Goal: Information Seeking & Learning: Learn about a topic

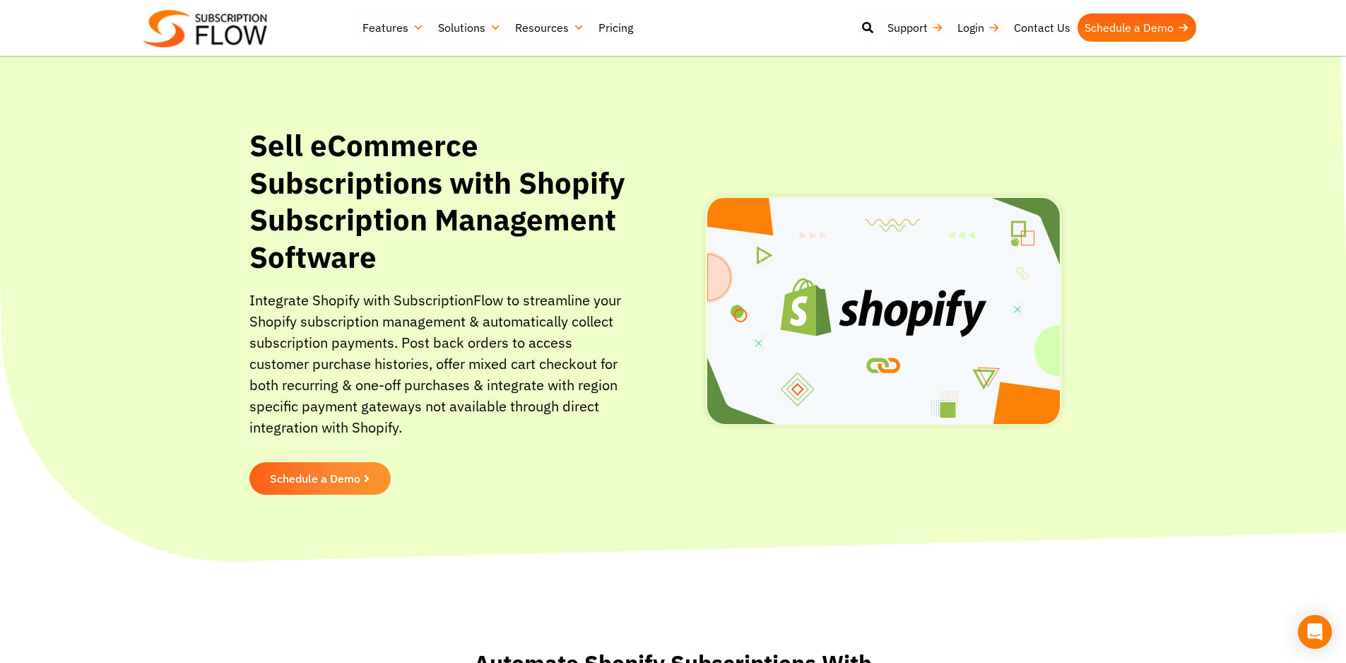
click at [618, 25] on link "Pricing" at bounding box center [615, 27] width 49 height 28
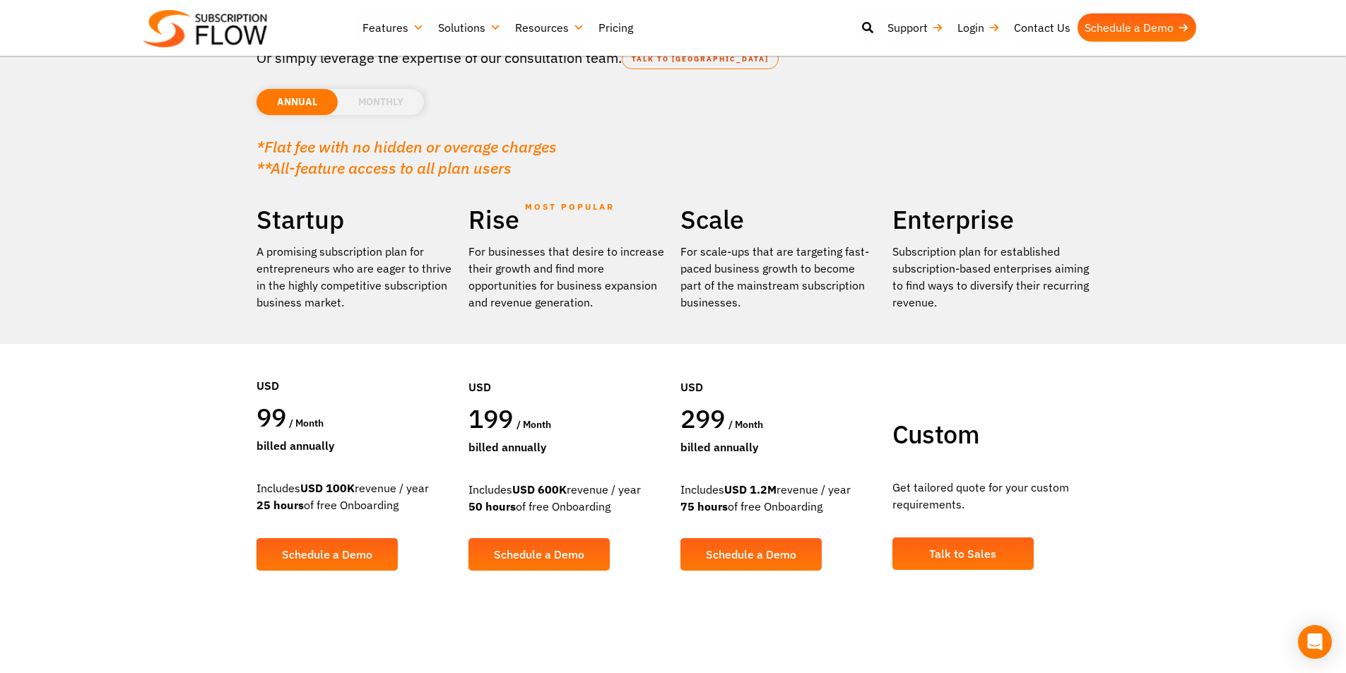
scroll to position [141, 0]
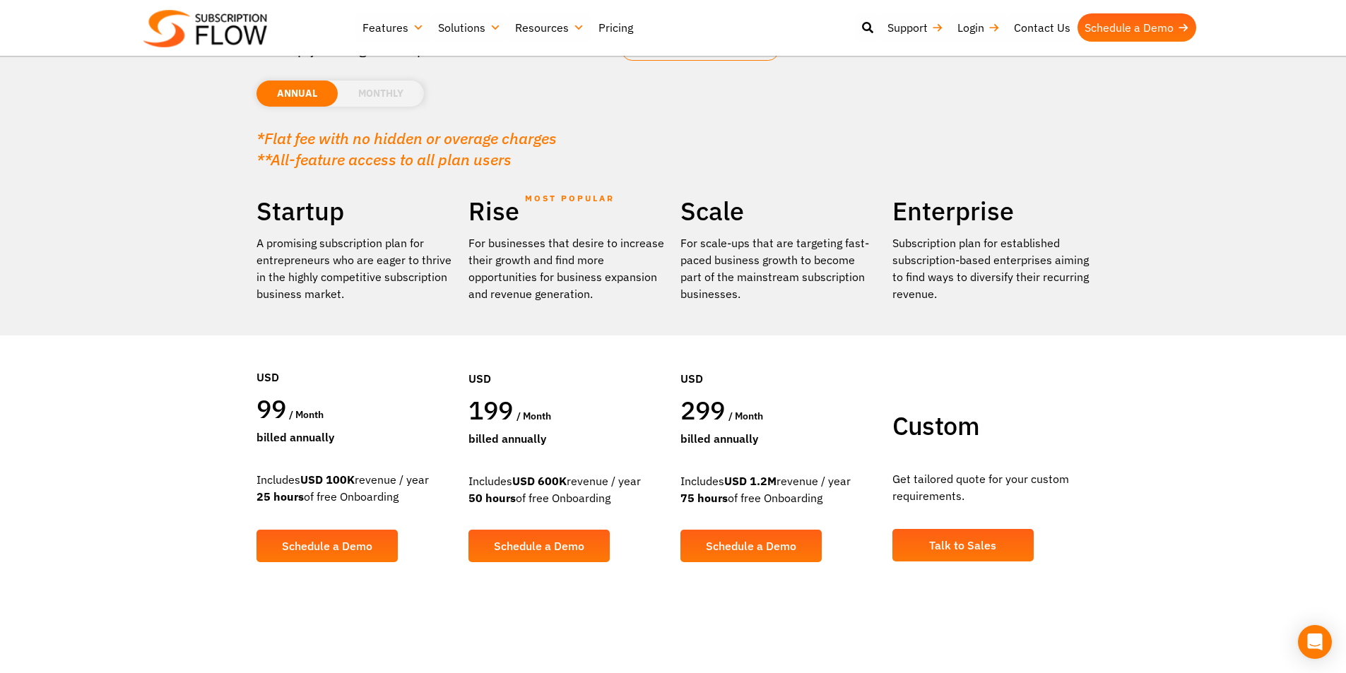
click at [485, 477] on div "Includes USD 600K revenue / year 50 hours of free Onboarding" at bounding box center [567, 490] width 198 height 34
drag, startPoint x: 485, startPoint y: 477, endPoint x: 613, endPoint y: 477, distance: 128.6
click at [607, 477] on div "Includes USD 600K revenue / year 50 hours of free Onboarding" at bounding box center [567, 490] width 198 height 34
drag, startPoint x: 617, startPoint y: 499, endPoint x: 461, endPoint y: 486, distance: 156.6
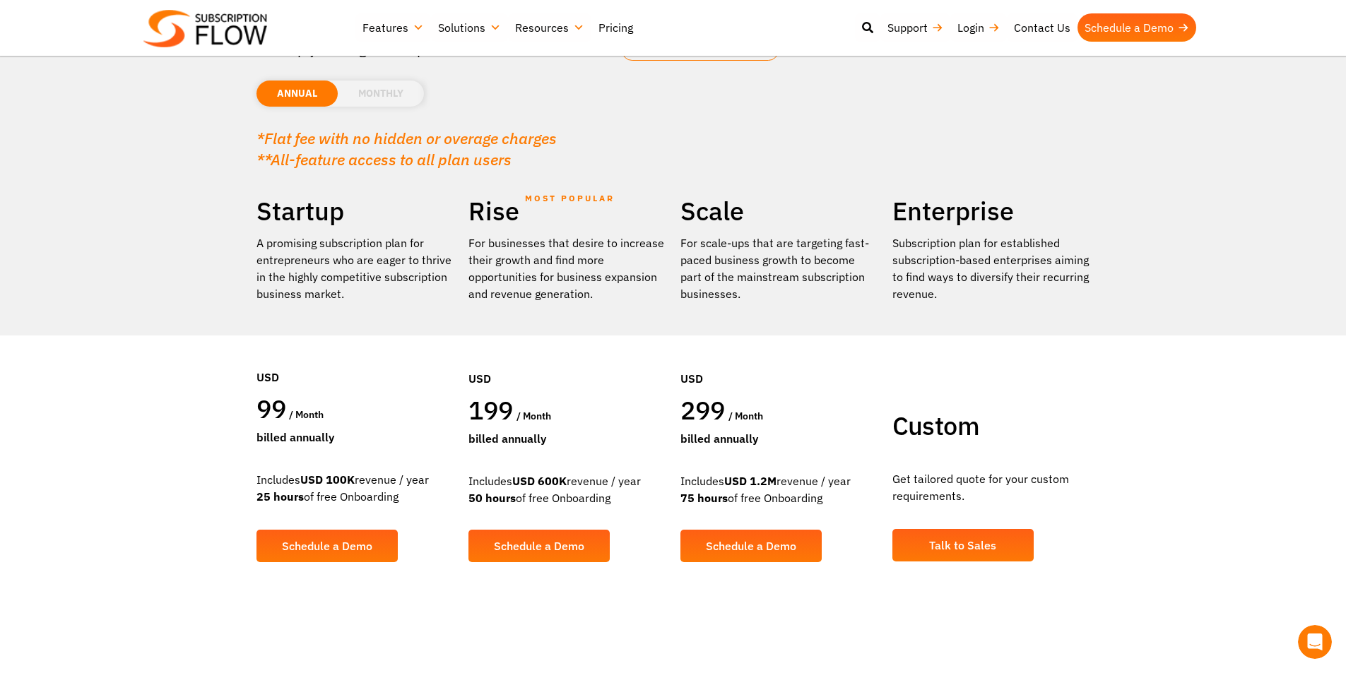
click at [461, 486] on div "Rise MOST POPULAR For businesses that desire to increase their growth and find …" at bounding box center [567, 389] width 212 height 388
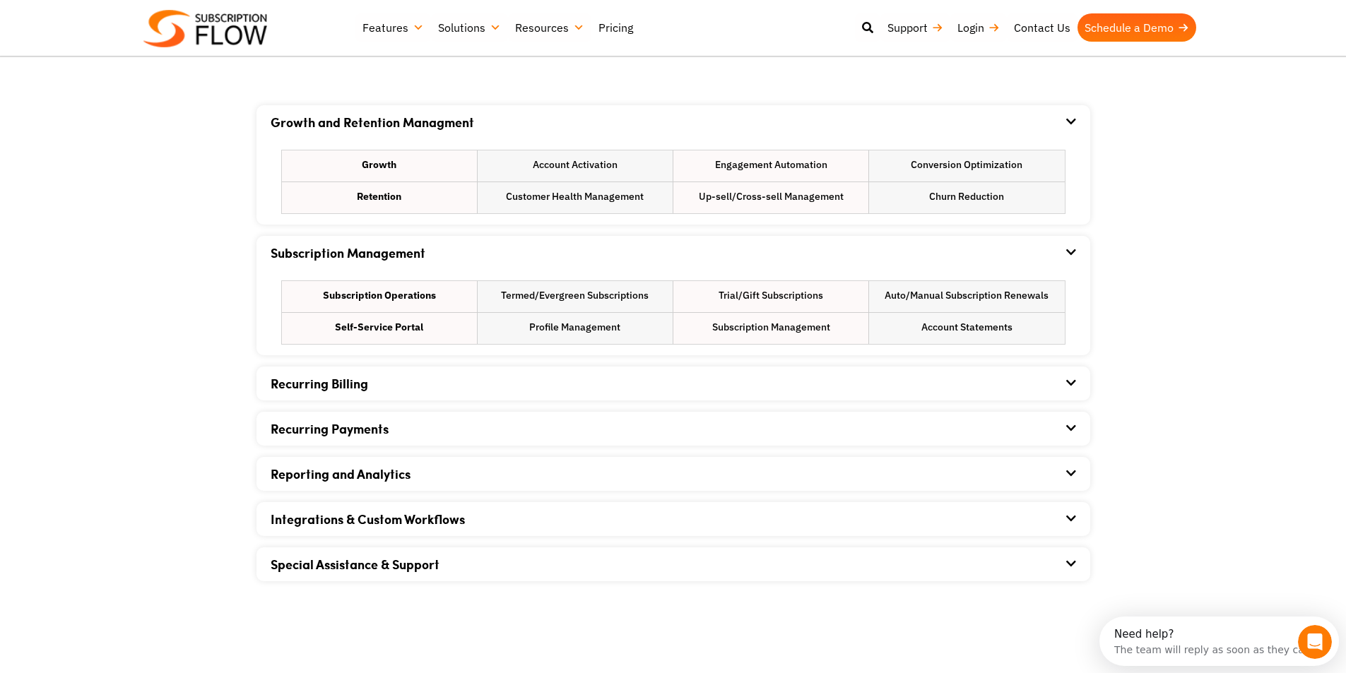
scroll to position [848, 0]
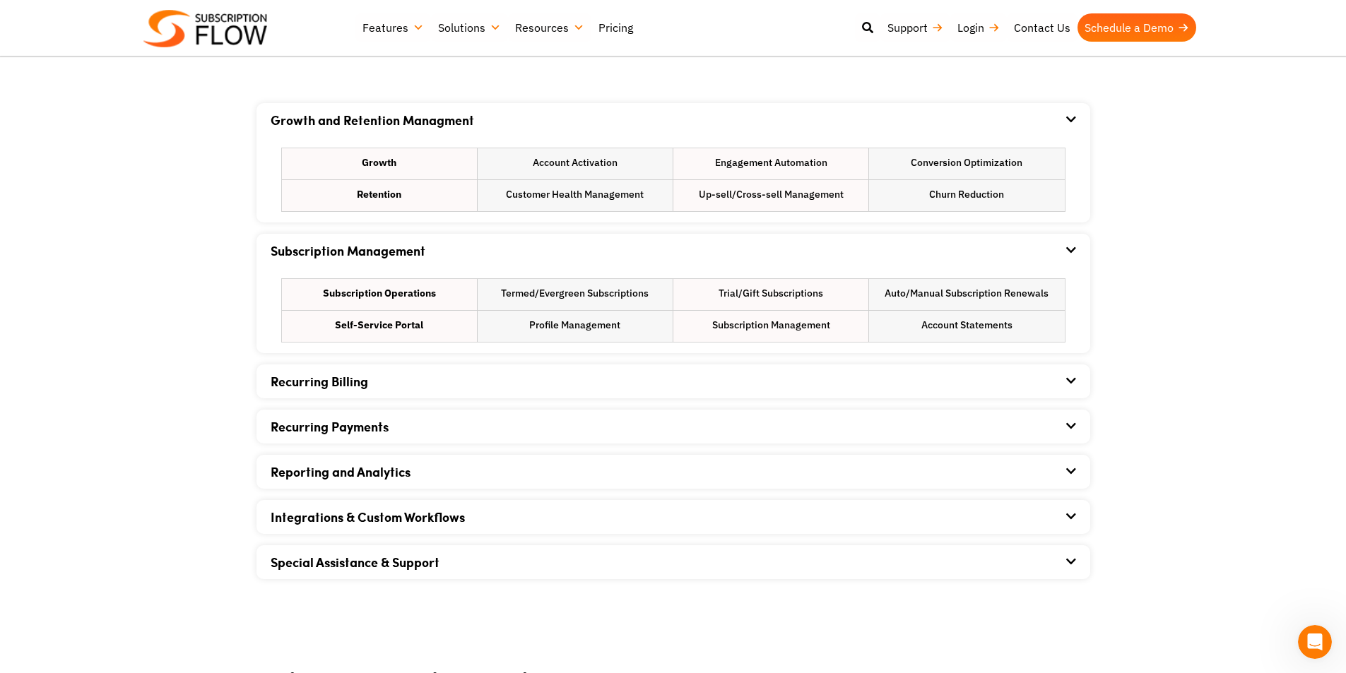
click at [444, 374] on div "Recurring Billing" at bounding box center [673, 381] width 805 height 34
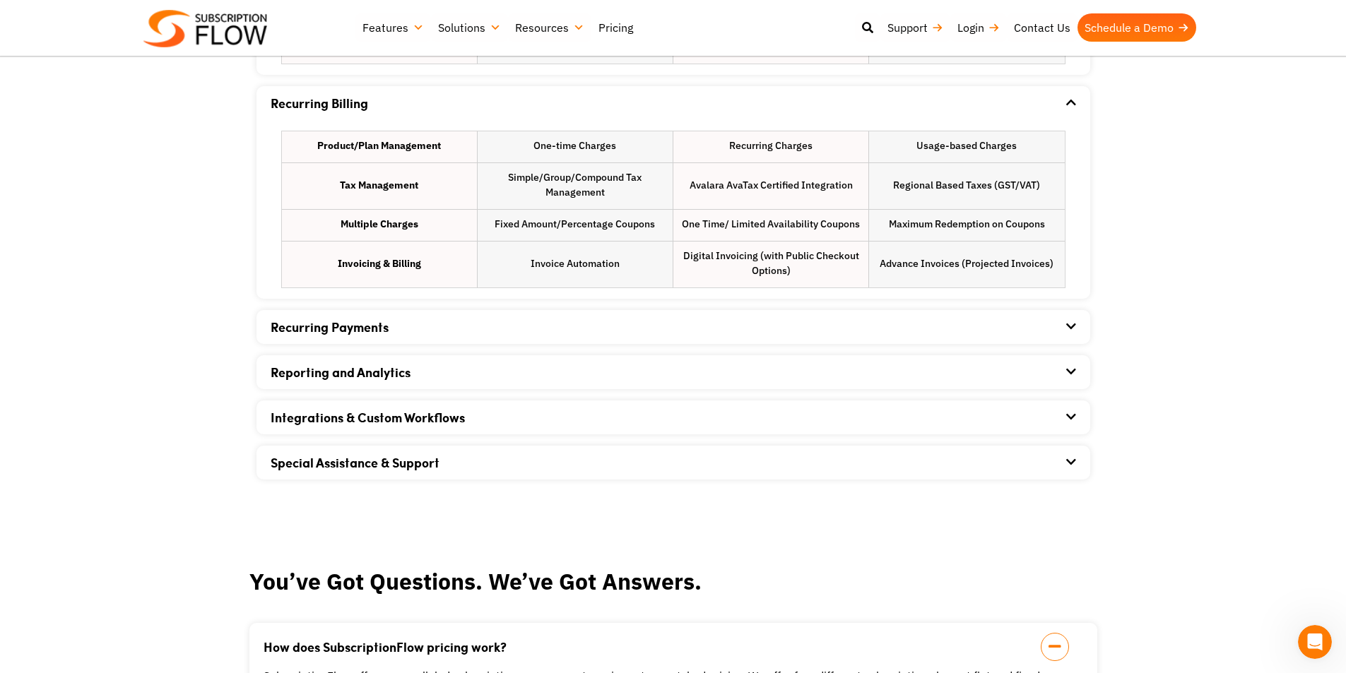
scroll to position [1130, 0]
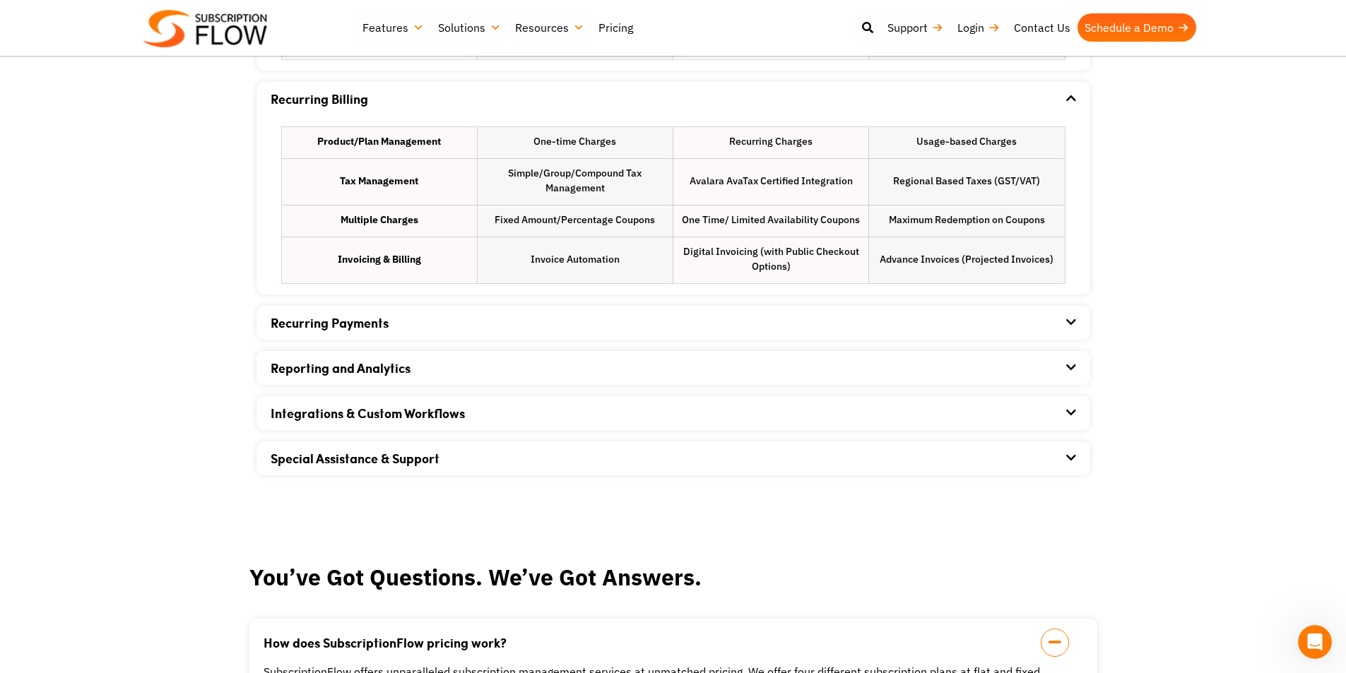
click at [622, 322] on div "Recurring Payments" at bounding box center [673, 323] width 805 height 34
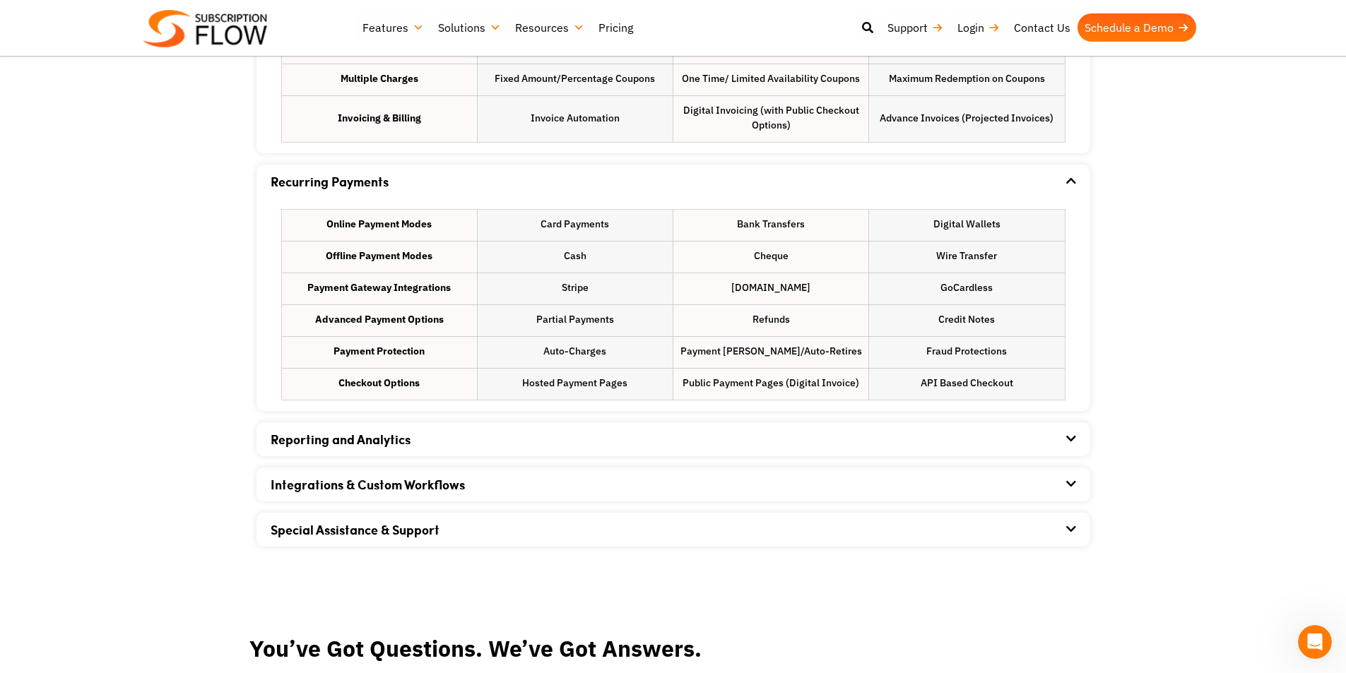
click at [623, 427] on div "Reporting and Analytics" at bounding box center [673, 439] width 805 height 34
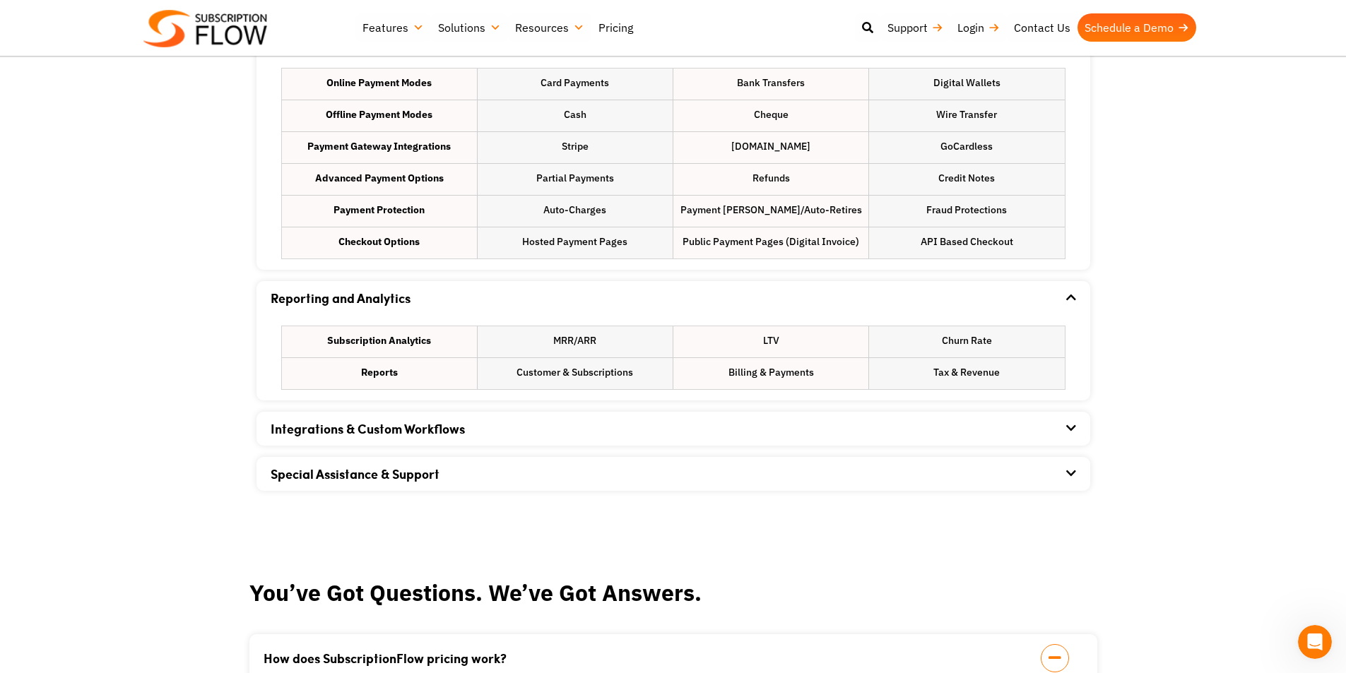
click at [582, 426] on div "Integrations & Custom Workflows" at bounding box center [673, 429] width 805 height 34
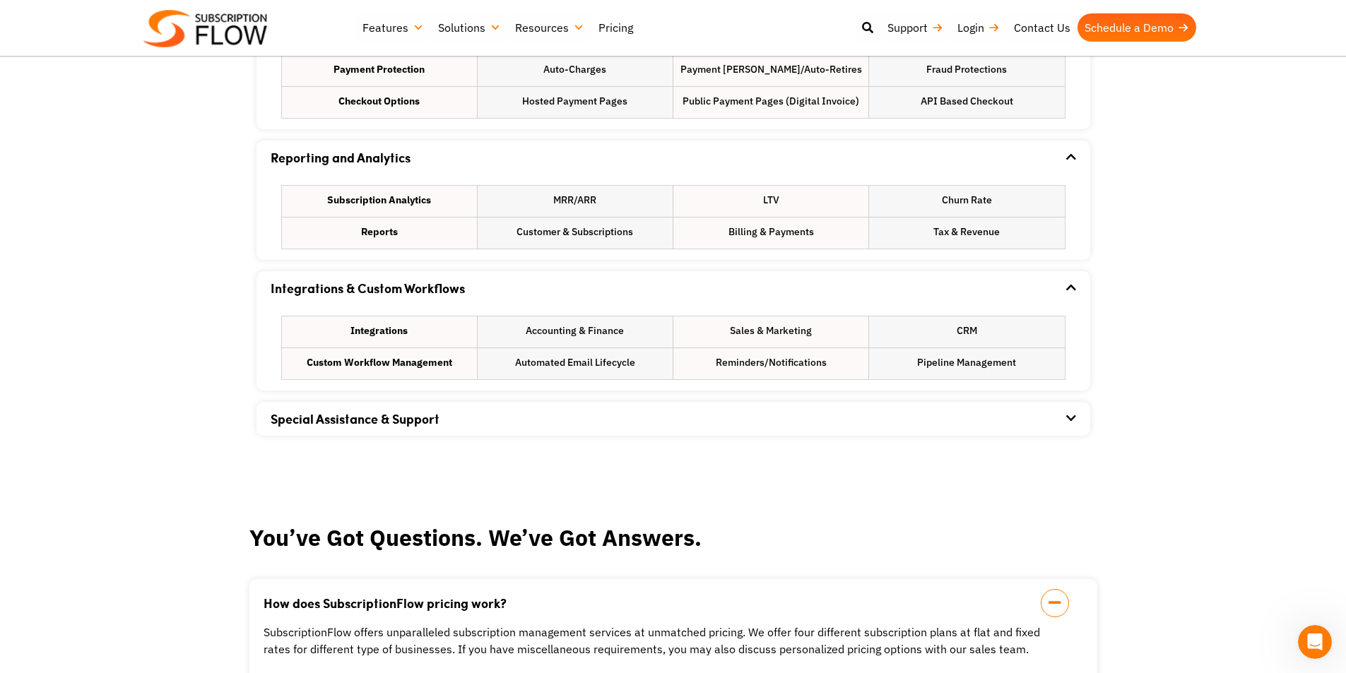
scroll to position [1554, 0]
click at [588, 388] on div "Integrations Accounting & Finance Sales & Marketing CRM Custom Workflow Managem…" at bounding box center [673, 346] width 805 height 85
click at [599, 424] on div "Special Assistance & Support" at bounding box center [673, 418] width 805 height 34
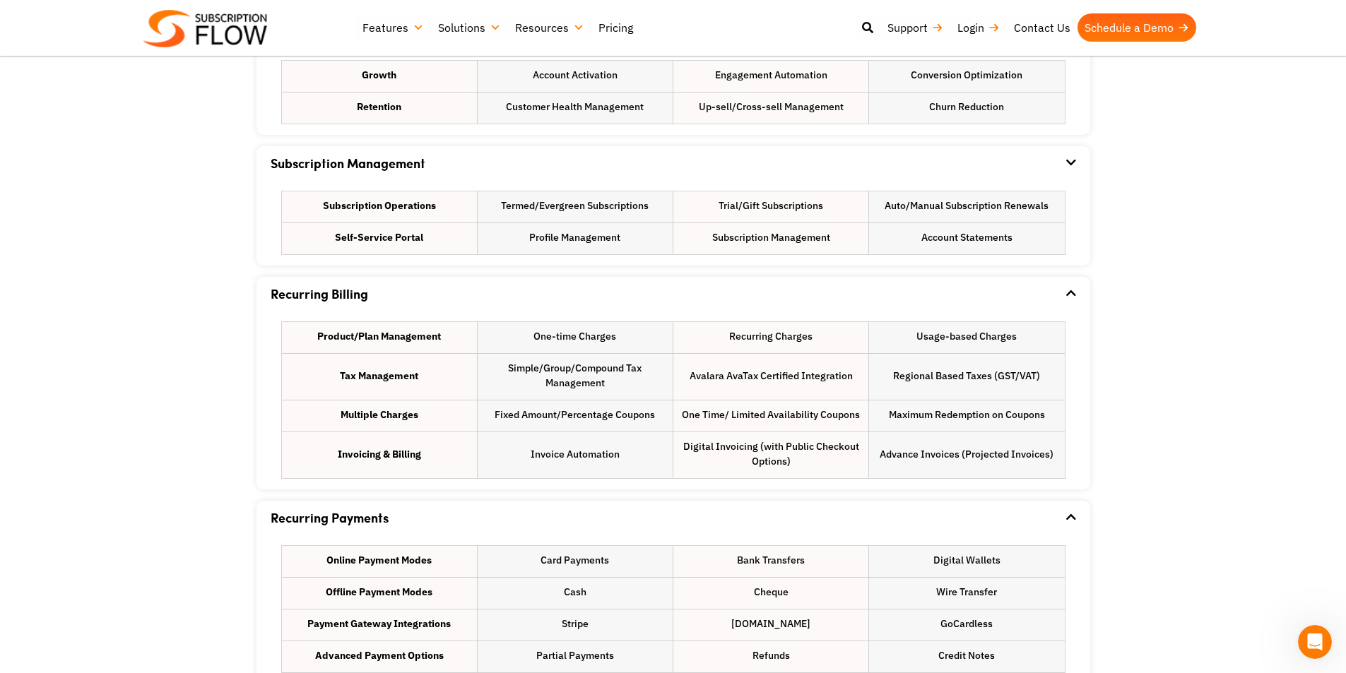
scroll to position [0, 0]
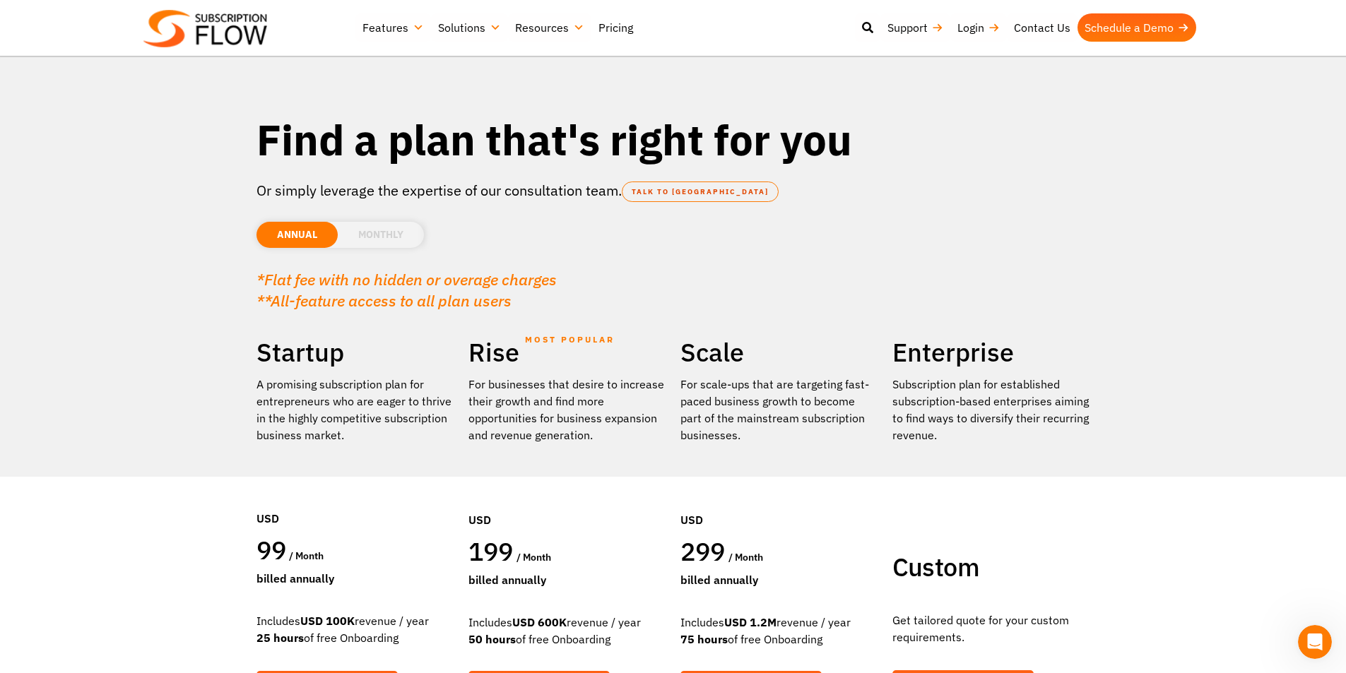
drag, startPoint x: 503, startPoint y: 335, endPoint x: 476, endPoint y: 183, distance: 154.2
click at [365, 231] on li "MONTHLY" at bounding box center [381, 235] width 86 height 26
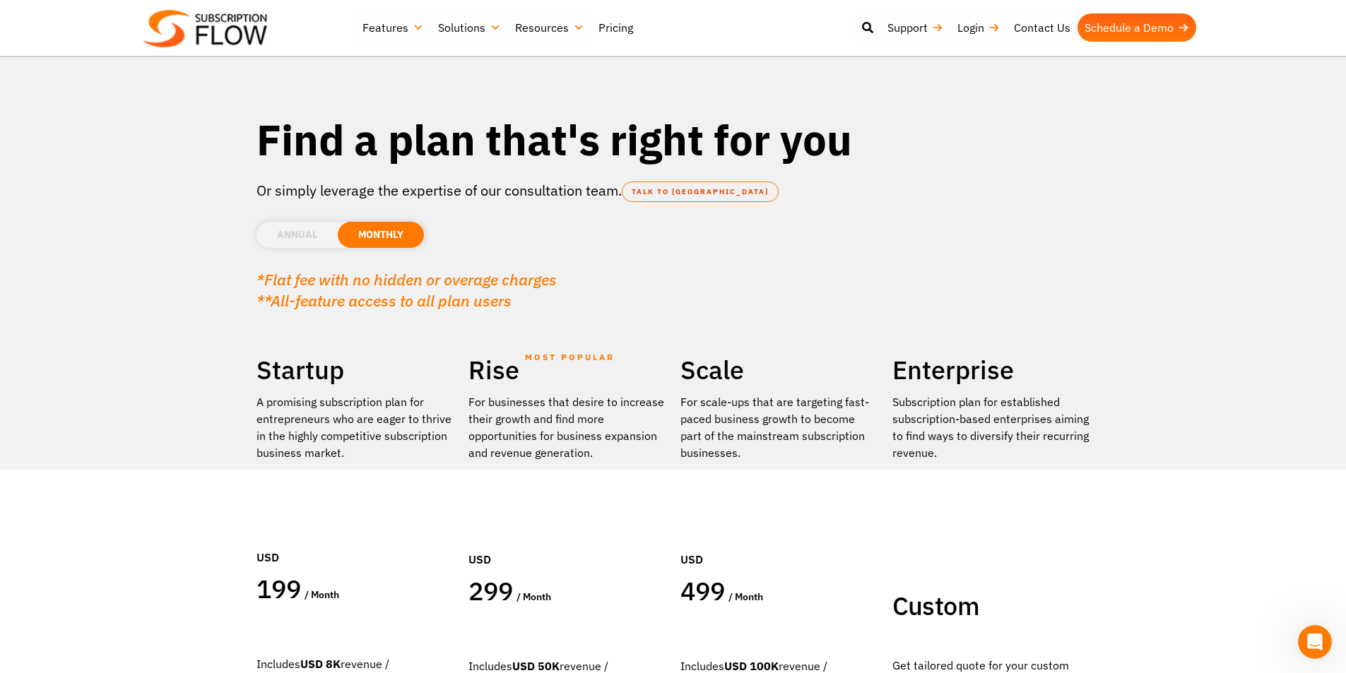
click at [275, 234] on li "ANNUAL" at bounding box center [296, 235] width 81 height 26
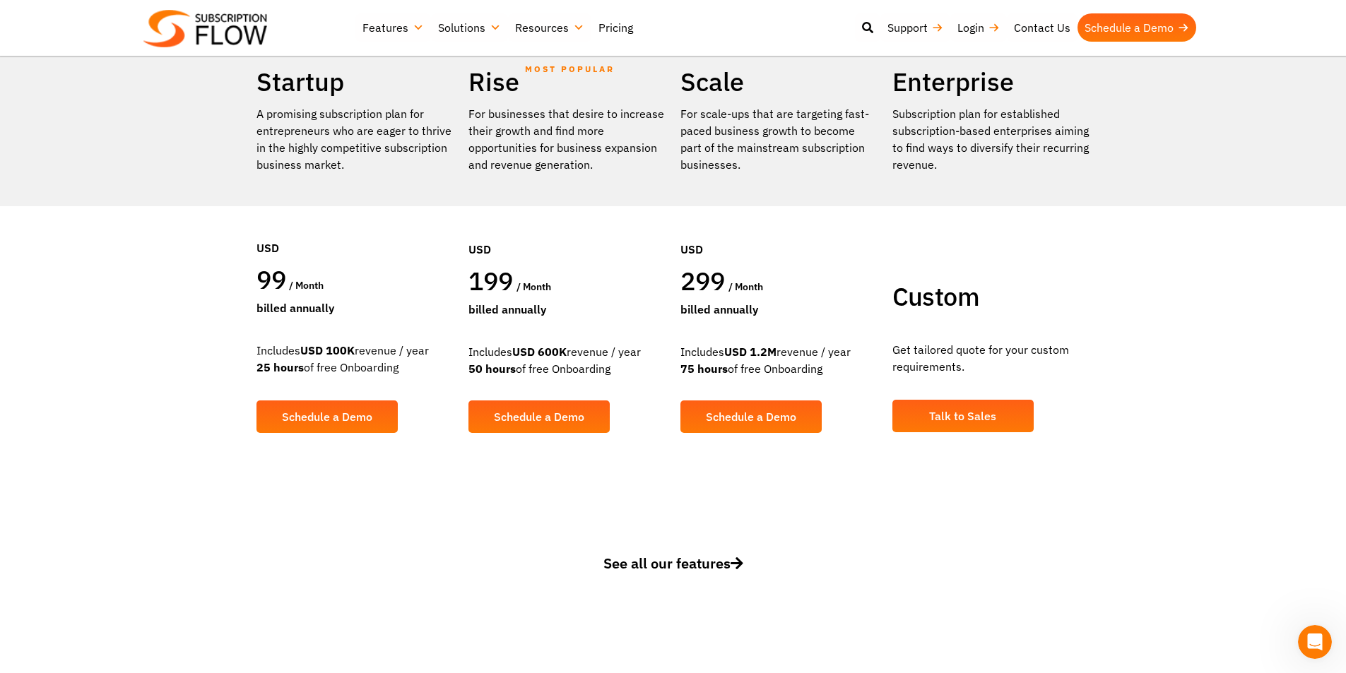
scroll to position [283, 0]
